Goal: Transaction & Acquisition: Purchase product/service

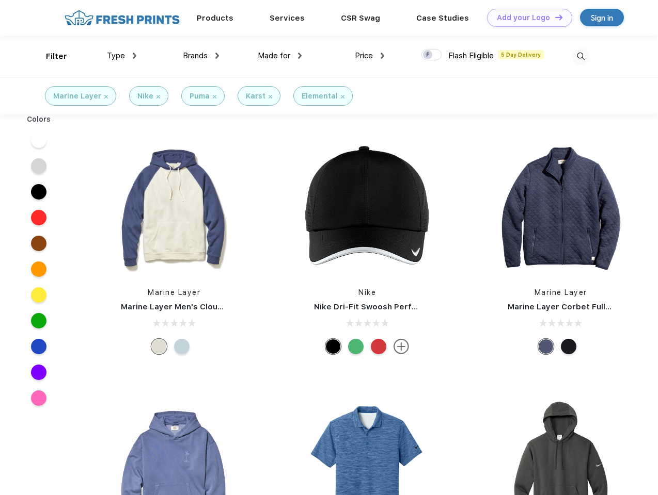
click at [525, 18] on link "Add your Logo Design Tool" at bounding box center [529, 18] width 85 height 18
click at [0, 0] on div "Design Tool" at bounding box center [0, 0] width 0 height 0
click at [554, 17] on link "Add your Logo Design Tool" at bounding box center [529, 18] width 85 height 18
click at [50, 56] on div "Filter" at bounding box center [56, 57] width 21 height 12
click at [122, 56] on span "Type" at bounding box center [116, 55] width 18 height 9
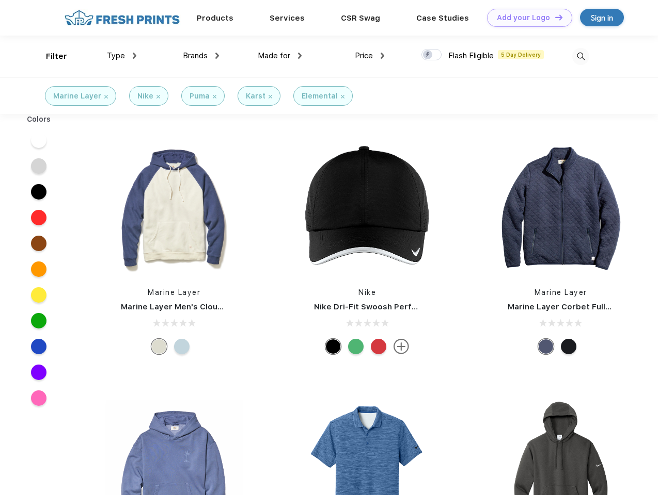
click at [201, 56] on span "Brands" at bounding box center [195, 55] width 25 height 9
click at [280, 56] on span "Made for" at bounding box center [274, 55] width 33 height 9
click at [370, 56] on span "Price" at bounding box center [364, 55] width 18 height 9
click at [431, 55] on div at bounding box center [431, 54] width 20 height 11
click at [428, 55] on input "checkbox" at bounding box center [424, 52] width 7 height 7
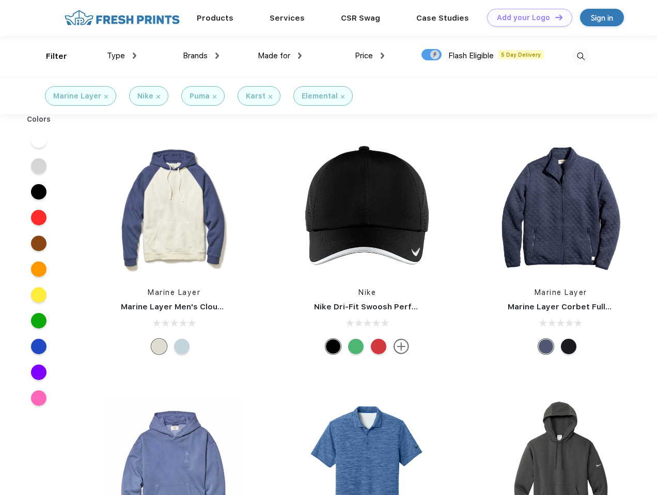
click at [580, 56] on img at bounding box center [580, 56] width 17 height 17
